Goal: Information Seeking & Learning: Check status

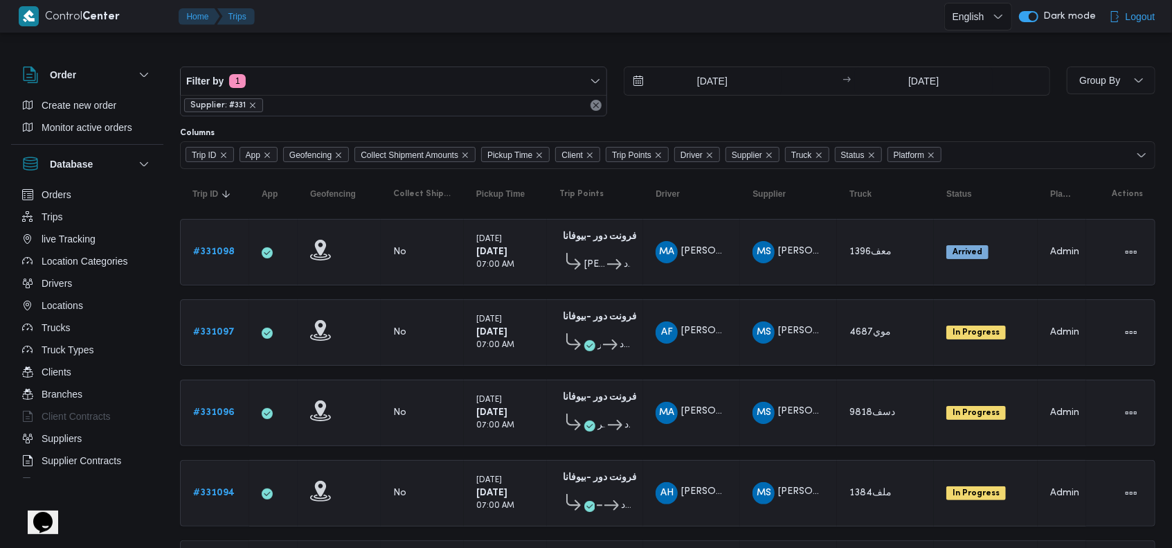
click at [256, 104] on span "Supplier: #331" at bounding box center [223, 105] width 79 height 14
click at [255, 104] on span "Supplier: #331" at bounding box center [223, 105] width 79 height 14
click at [252, 104] on icon "remove selected entity" at bounding box center [252, 105] width 8 height 8
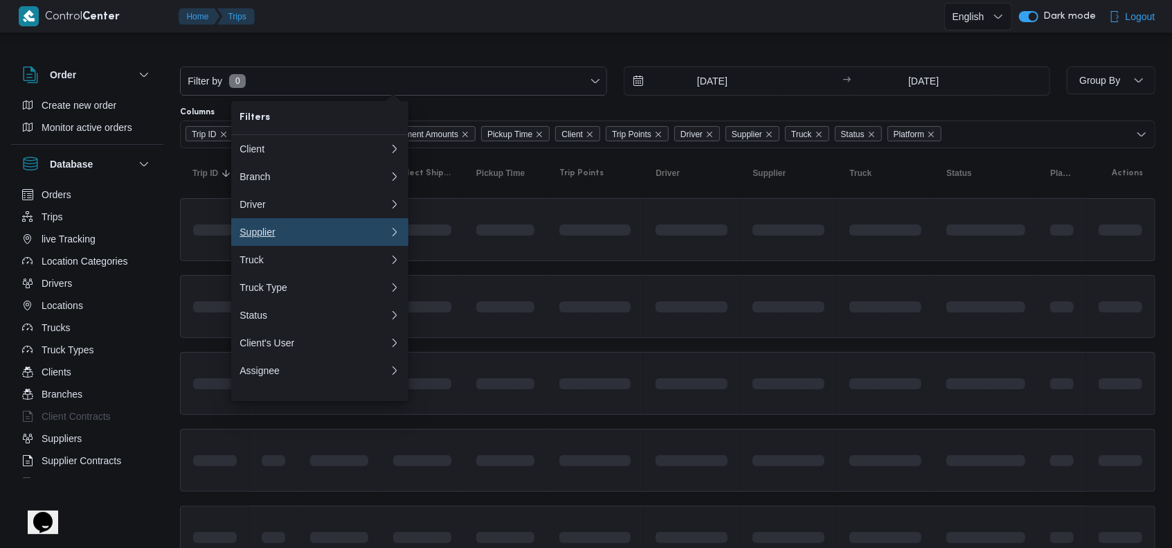
click at [293, 246] on button "Supplier 0" at bounding box center [319, 232] width 177 height 28
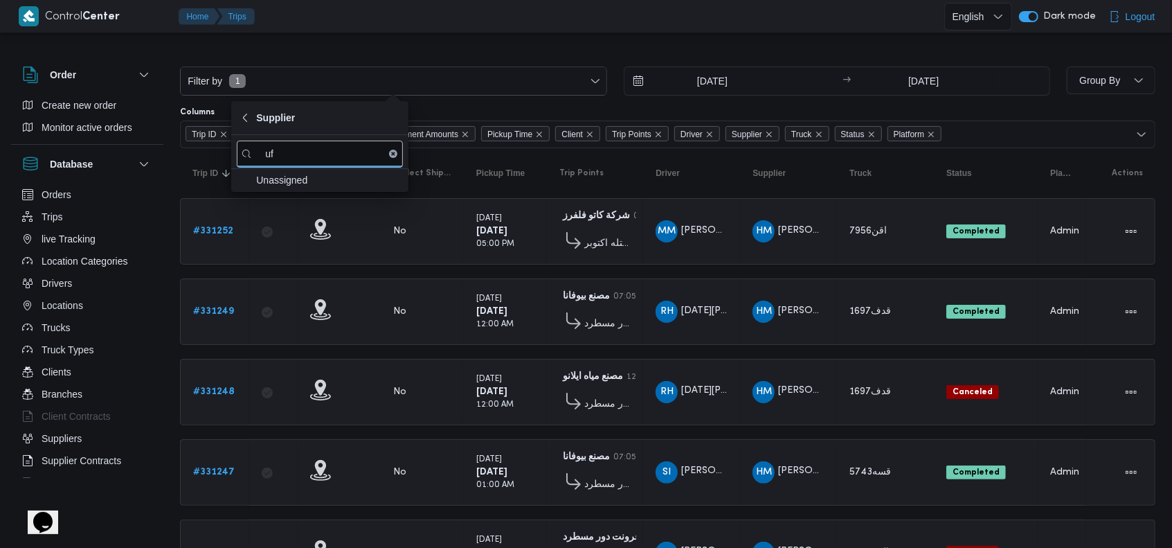
type input "u"
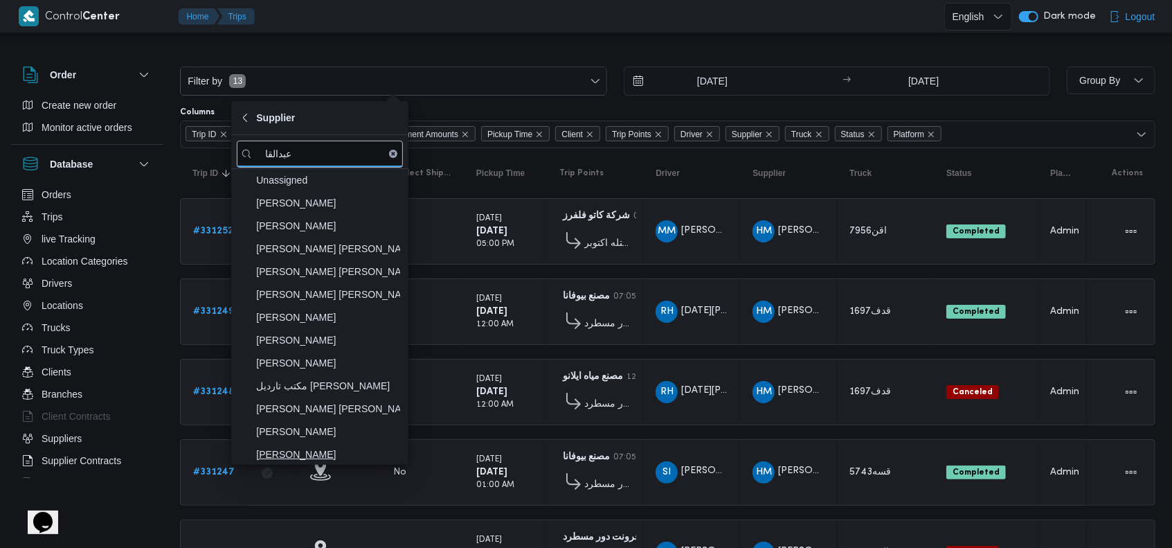
type input "عبدالقا"
drag, startPoint x: 365, startPoint y: 445, endPoint x: 368, endPoint y: 437, distance: 8.8
click at [365, 446] on span "عبدالقادر عادل عبدالقادر الحسيني" at bounding box center [328, 454] width 144 height 17
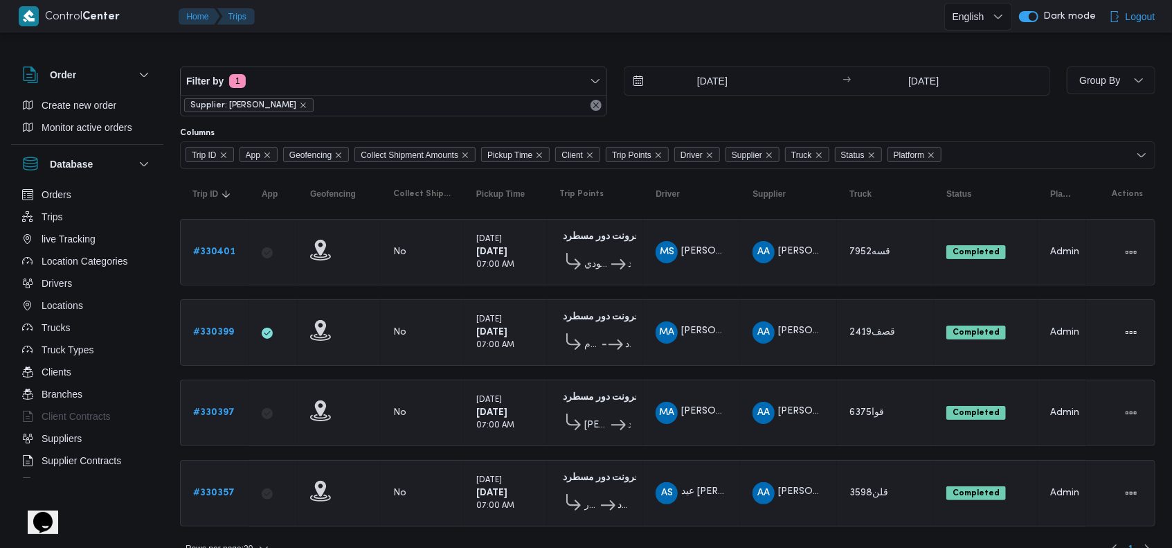
click at [829, 350] on td "Supplier AA عبدالقادر عادل عبدالقادر الحسيني" at bounding box center [788, 332] width 97 height 66
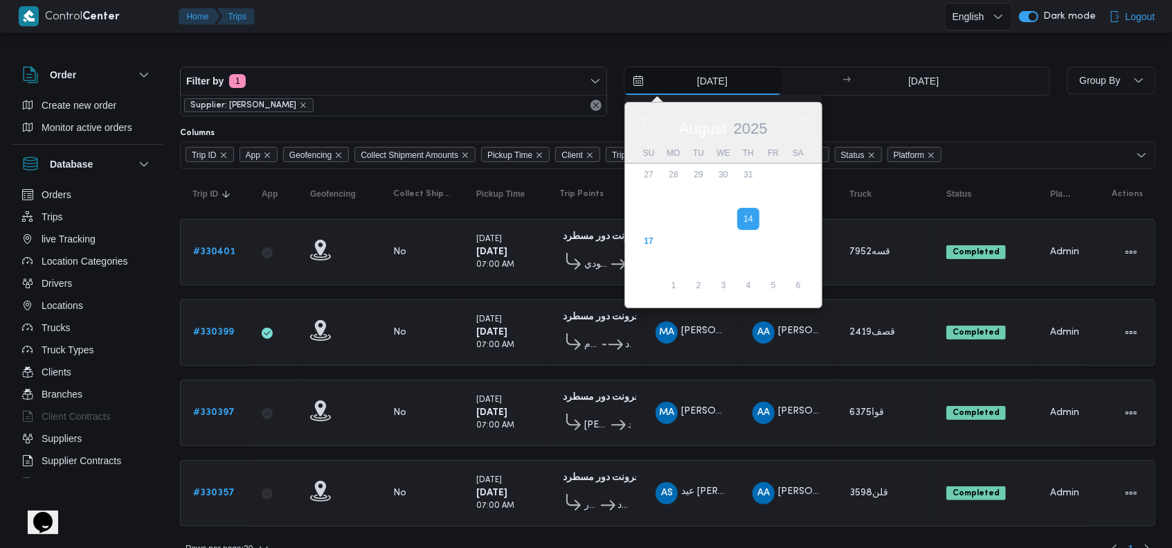
click at [709, 70] on input "14/8/2025" at bounding box center [702, 81] width 157 height 28
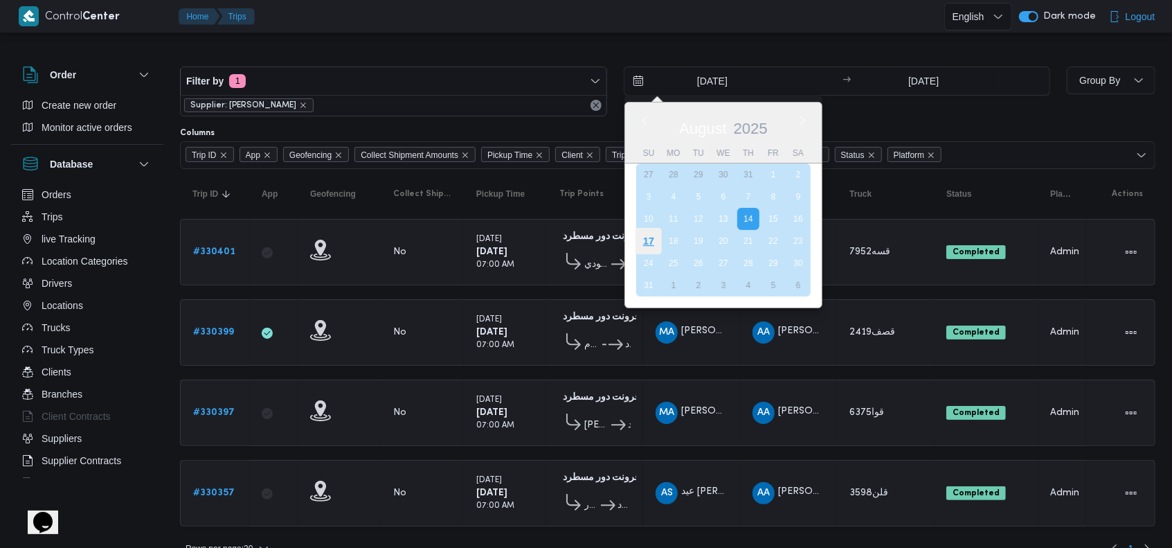
click at [651, 235] on div "17" at bounding box center [648, 241] width 26 height 26
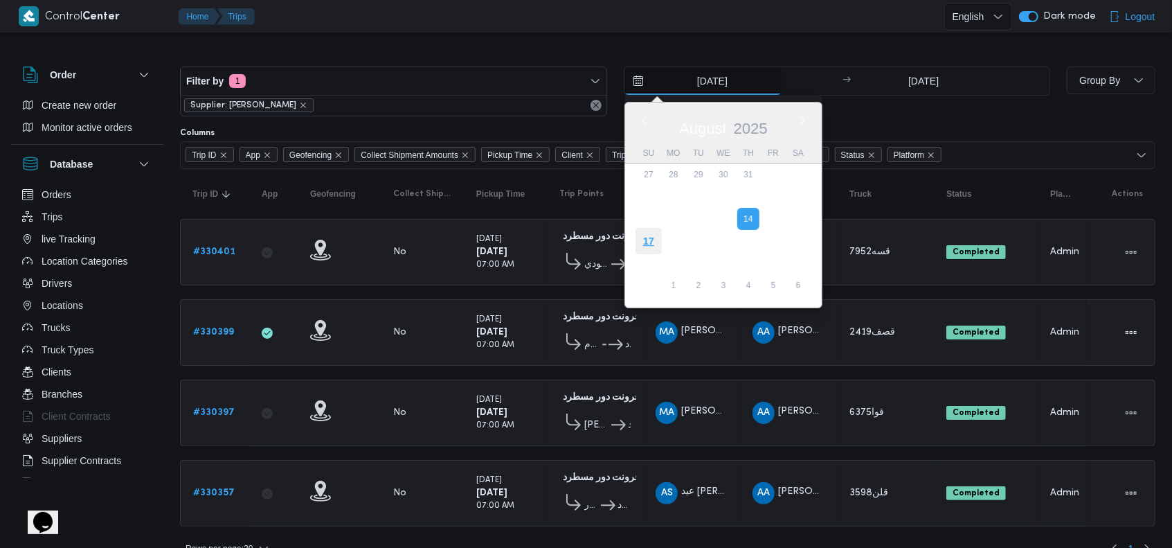
type input "17/8/2025"
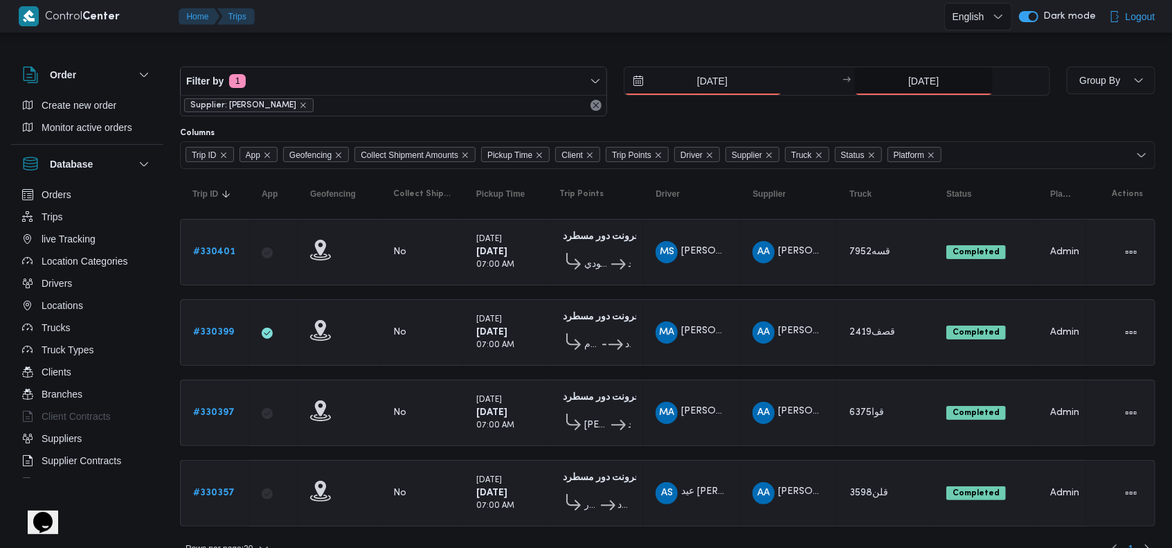
click at [911, 75] on input "14/8/2025" at bounding box center [924, 81] width 138 height 28
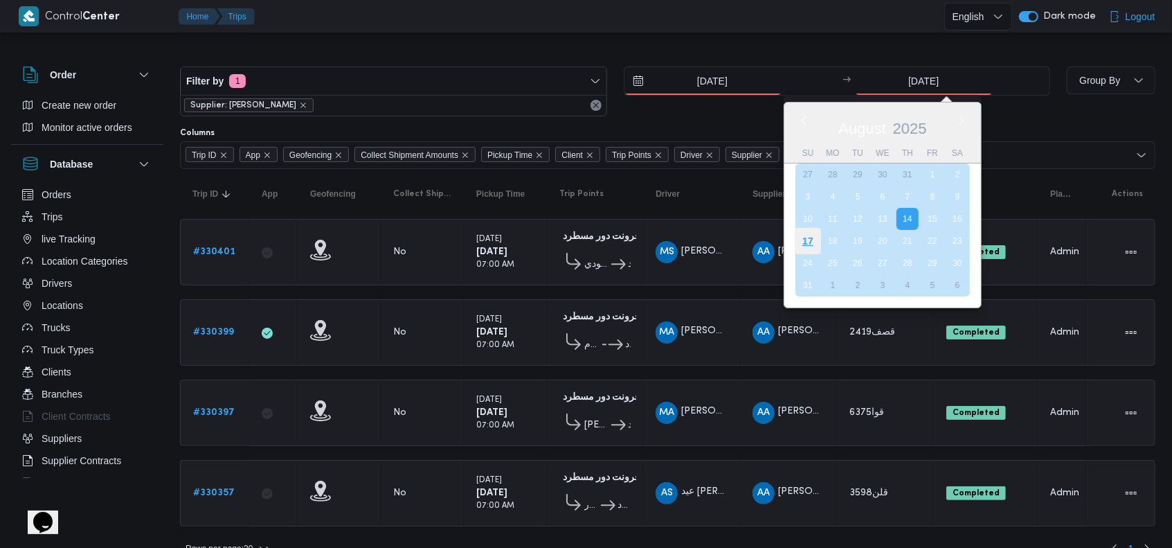
click at [805, 245] on div "17" at bounding box center [808, 241] width 26 height 26
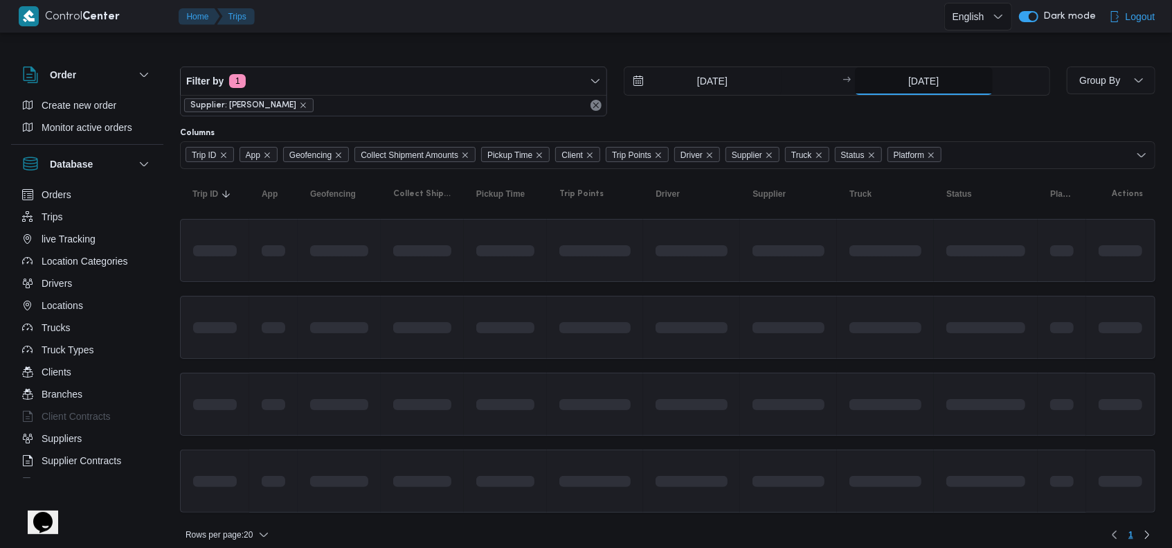
type input "17/8/2025"
click at [786, 282] on table "Trip ID Click to sort in ascending order App Click to sort in ascending order G…" at bounding box center [667, 347] width 975 height 357
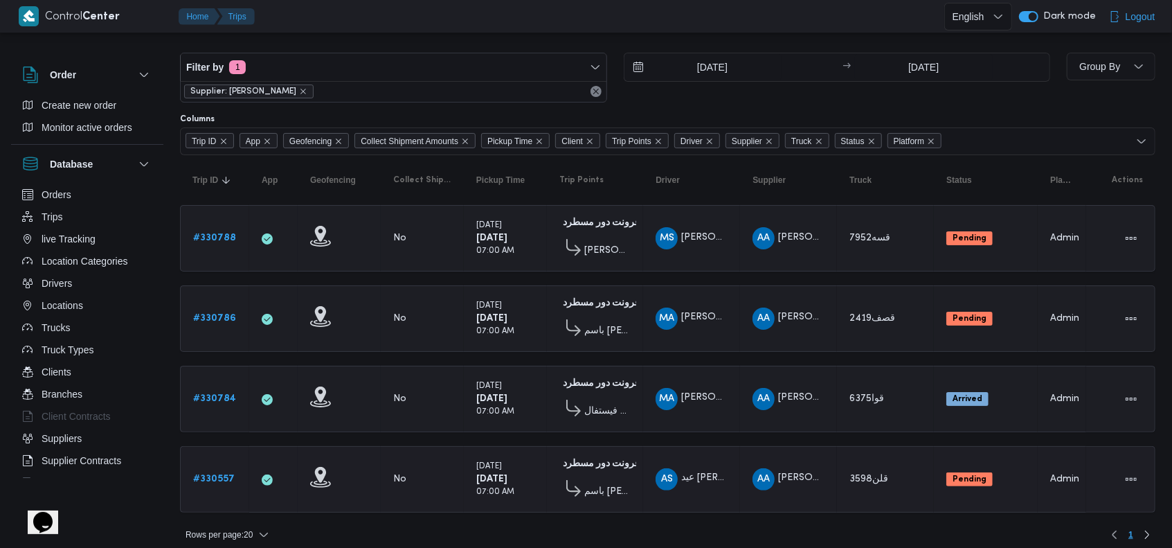
scroll to position [17, 0]
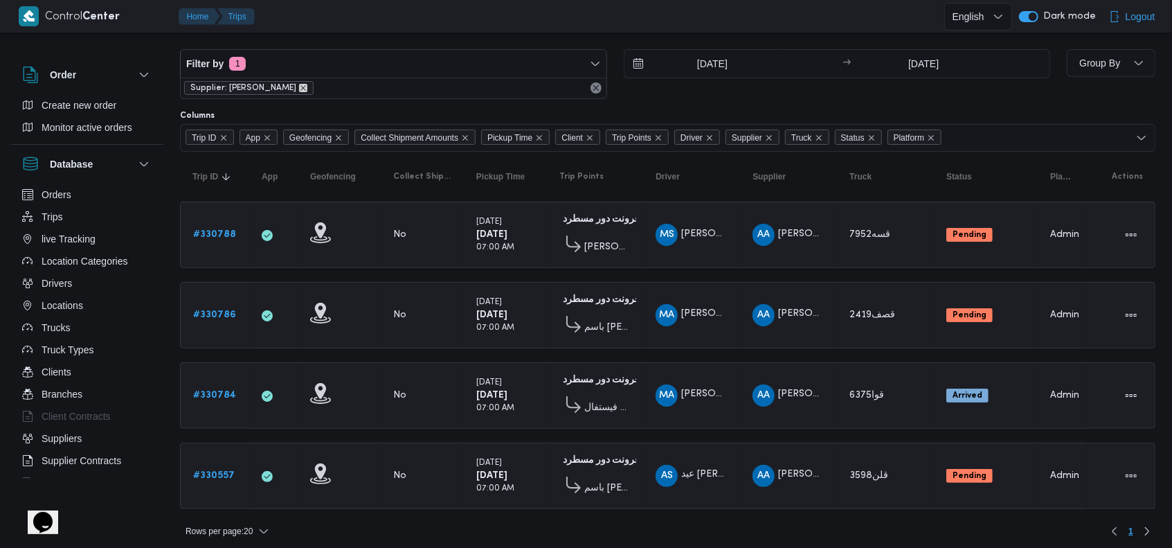
click at [307, 87] on icon "remove selected entity" at bounding box center [303, 88] width 8 height 8
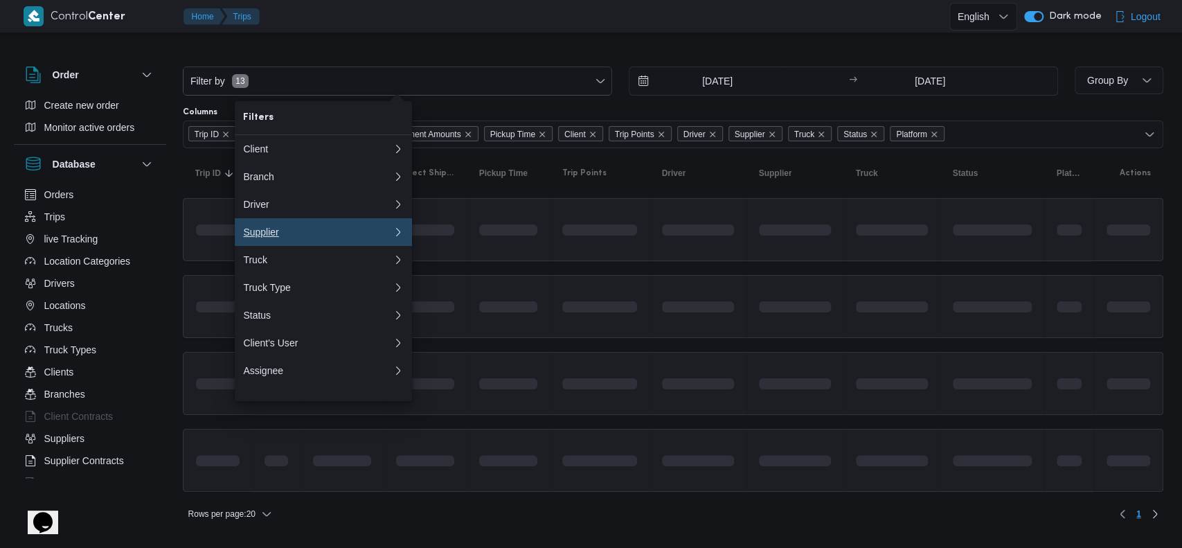
click at [284, 235] on div "Supplier" at bounding box center [315, 231] width 144 height 11
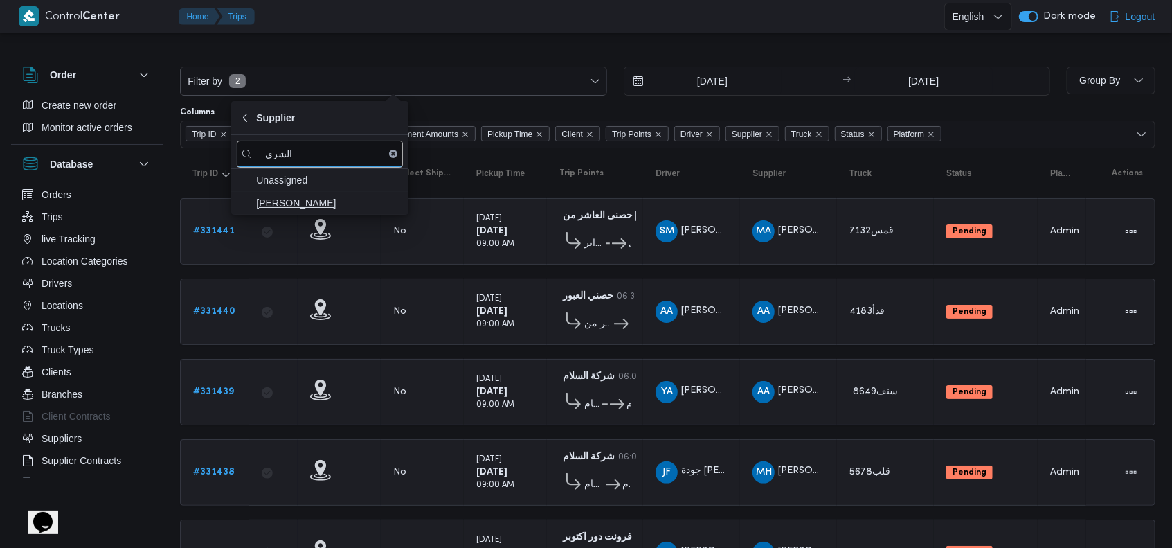
type input "الشري"
click at [356, 202] on span "محمد صلاح عبداللطيف الشريف" at bounding box center [328, 203] width 144 height 17
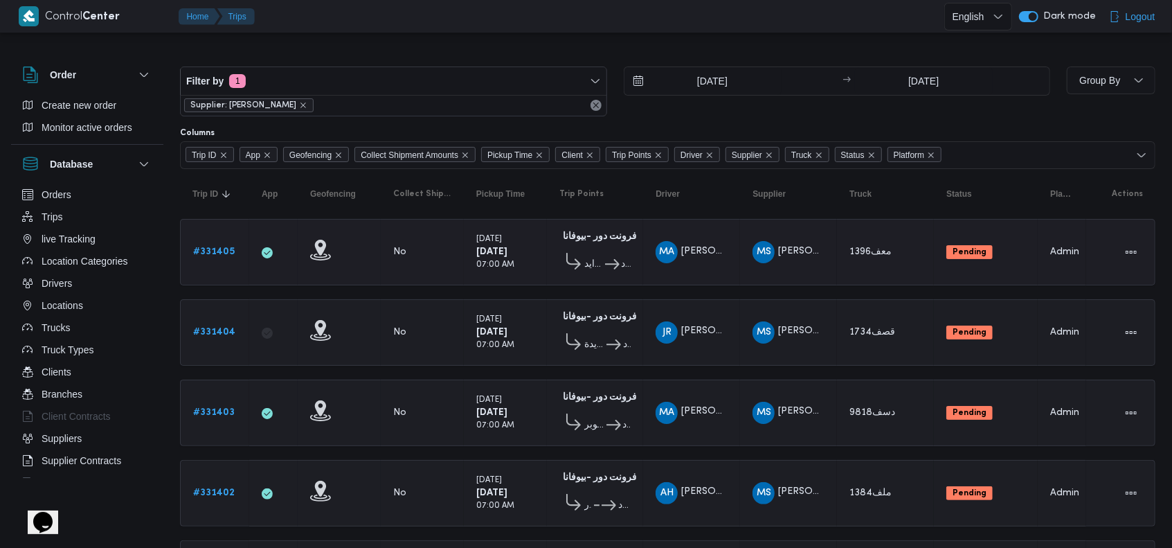
click at [948, 248] on span "Pending" at bounding box center [969, 252] width 46 height 14
click at [947, 280] on td "Status Pending" at bounding box center [986, 252] width 104 height 66
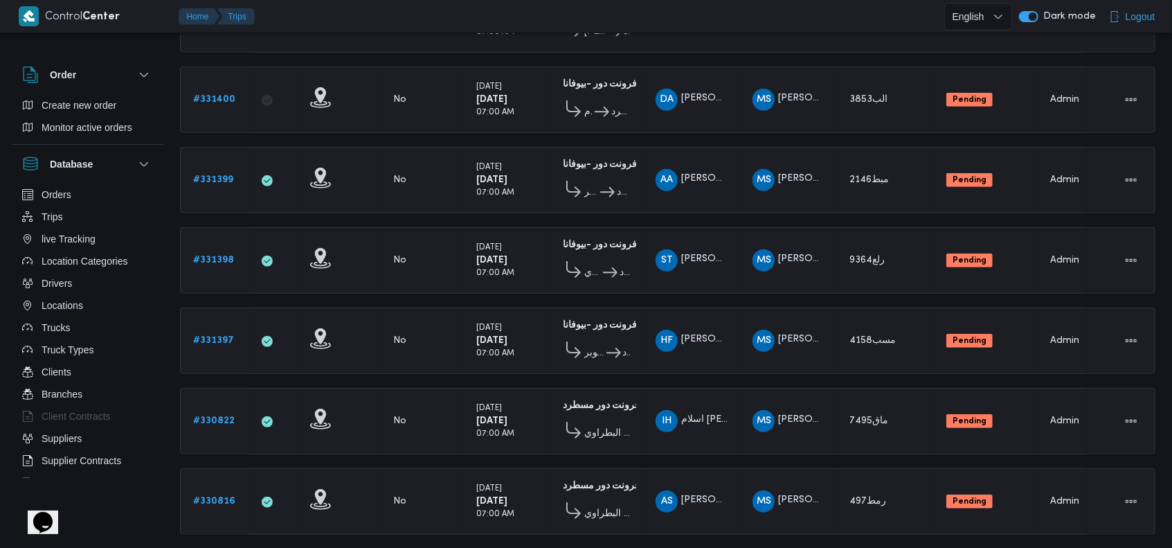
scroll to position [880, 0]
